Goal: Subscribe to service/newsletter

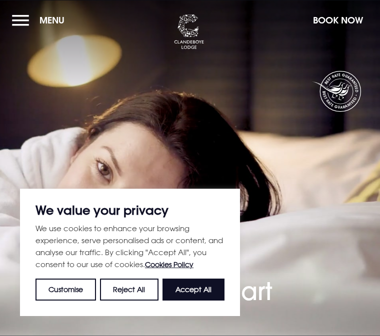
click at [191, 291] on button "Accept All" at bounding box center [193, 290] width 62 height 22
checkbox input "true"
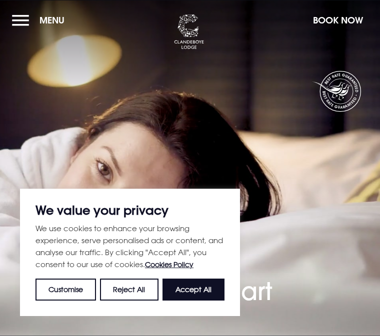
checkbox input "true"
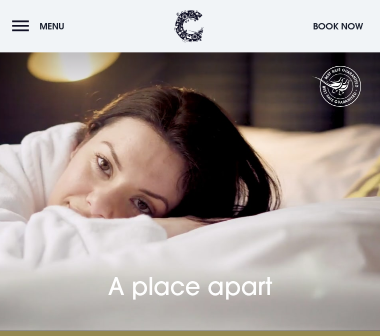
scroll to position [4720, 0]
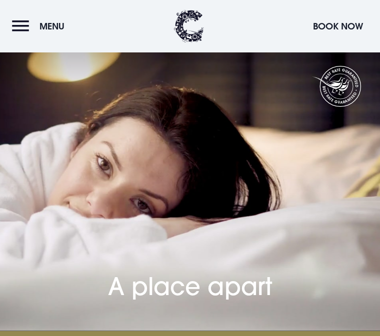
scroll to position [0, 0]
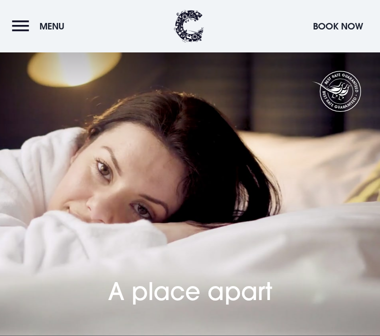
type input "b"
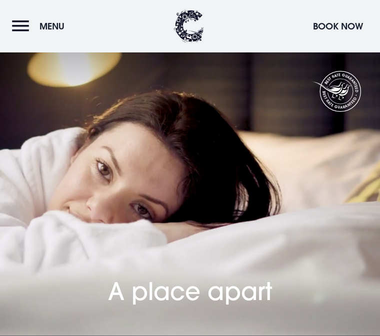
type input "What hotelin [GEOGRAPHIC_DATA] N. I. for three nights stay B and b dvening meea"
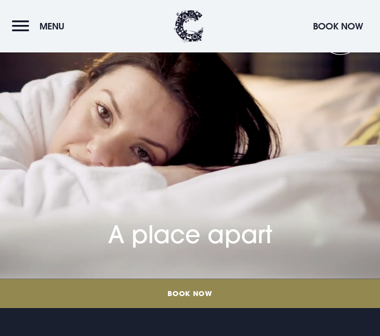
scroll to position [0, 0]
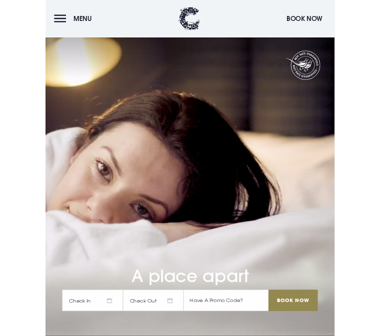
scroll to position [4873, 0]
